Goal: Task Accomplishment & Management: Use online tool/utility

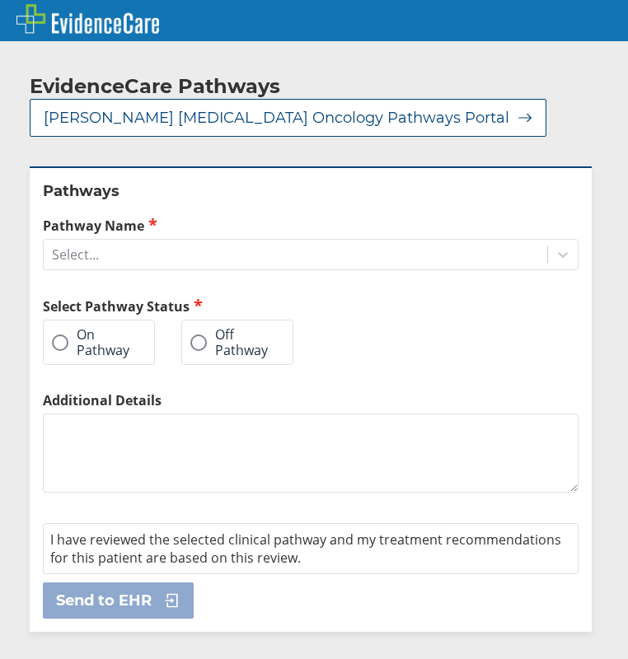
click at [105, 328] on label "On Pathway" at bounding box center [90, 342] width 77 height 30
click at [0, 0] on input "On Pathway" at bounding box center [0, 0] width 0 height 0
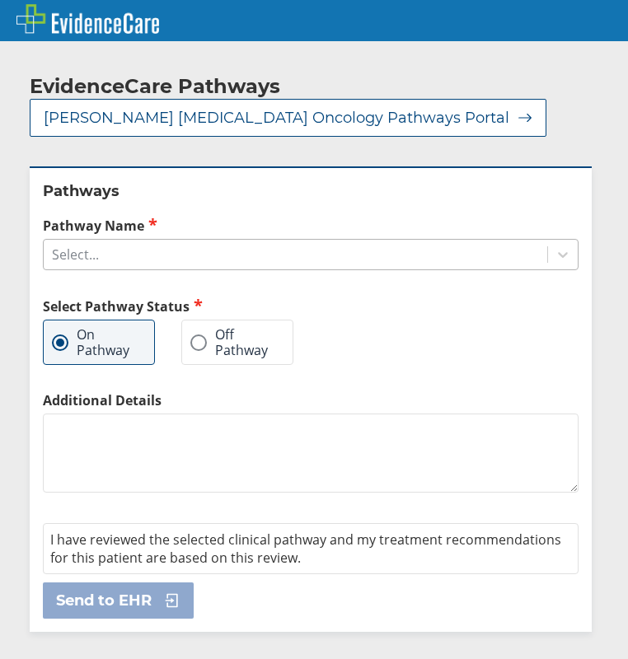
click at [129, 243] on div "Select..." at bounding box center [295, 255] width 503 height 28
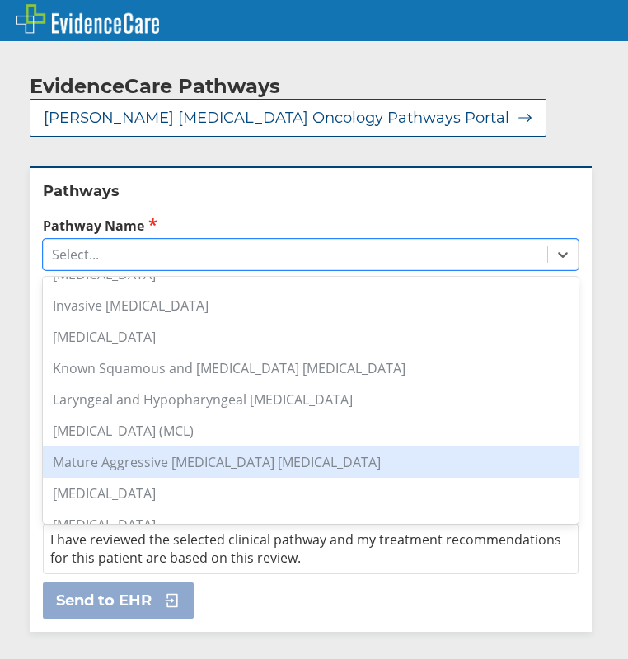
scroll to position [824, 0]
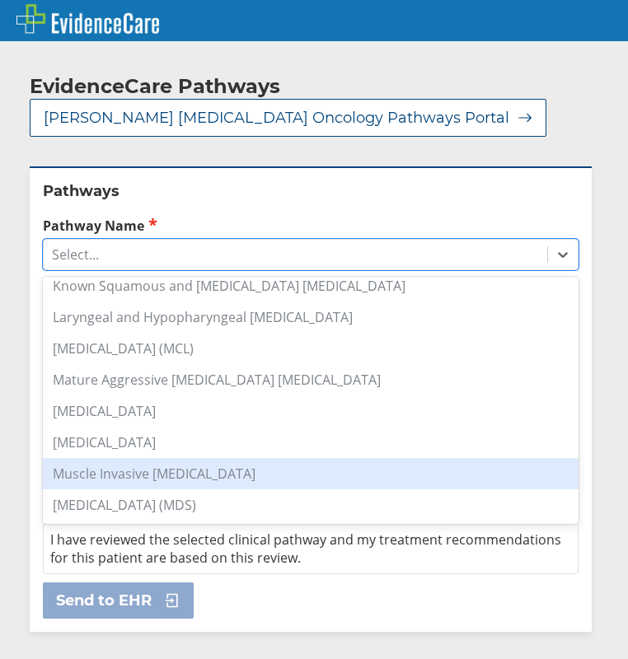
click at [164, 458] on div "Muscle Invasive [MEDICAL_DATA]" at bounding box center [310, 473] width 535 height 31
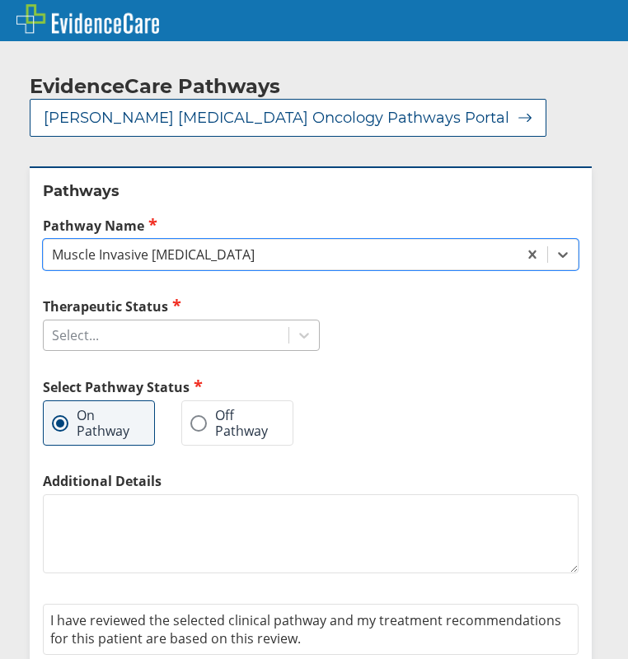
click at [143, 326] on div "Select..." at bounding box center [166, 335] width 245 height 28
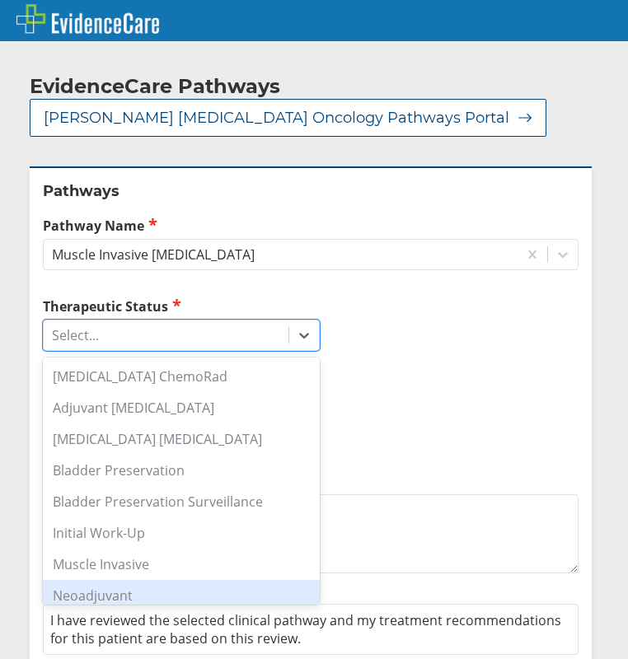
click at [143, 580] on div "Neoadjuvant" at bounding box center [181, 595] width 277 height 31
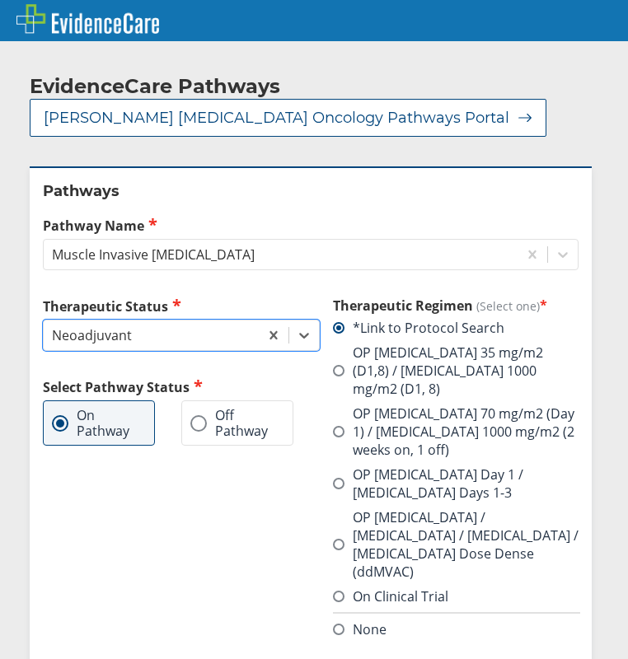
scroll to position [165, 0]
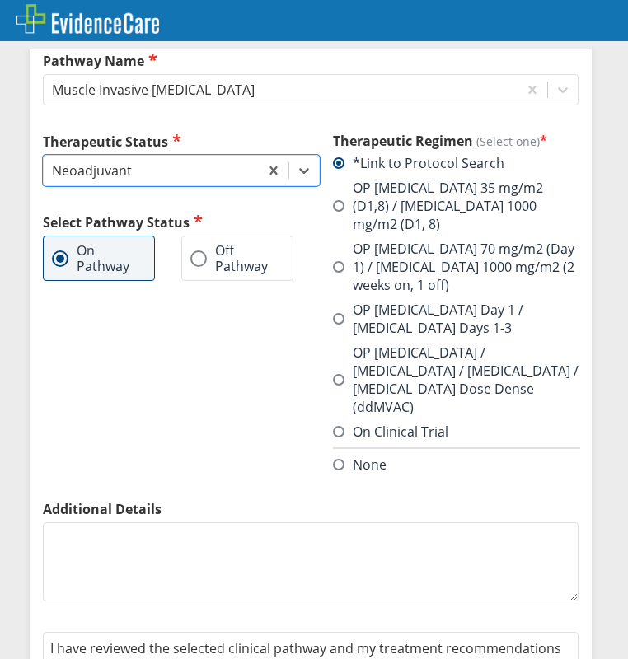
click at [156, 522] on textarea "Additional Details" at bounding box center [310, 561] width 535 height 79
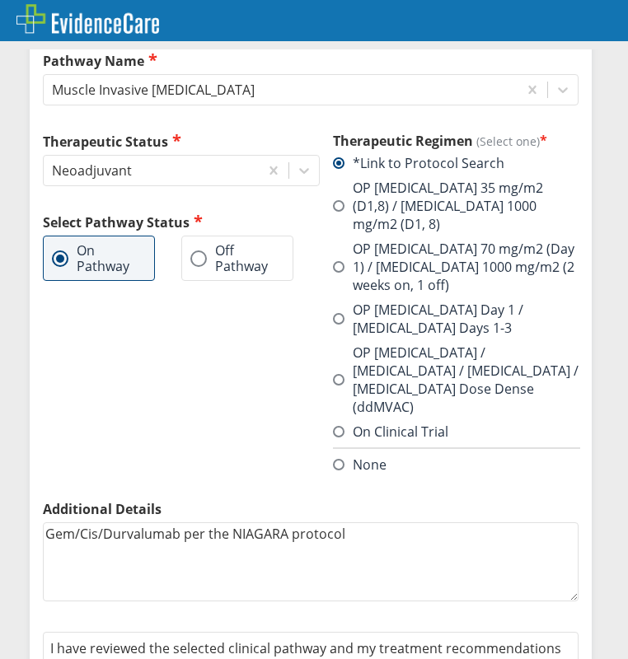
type textarea "Gem/Cis/Durvalumab per the NIAGARA protocol"
